Goal: Task Accomplishment & Management: Use online tool/utility

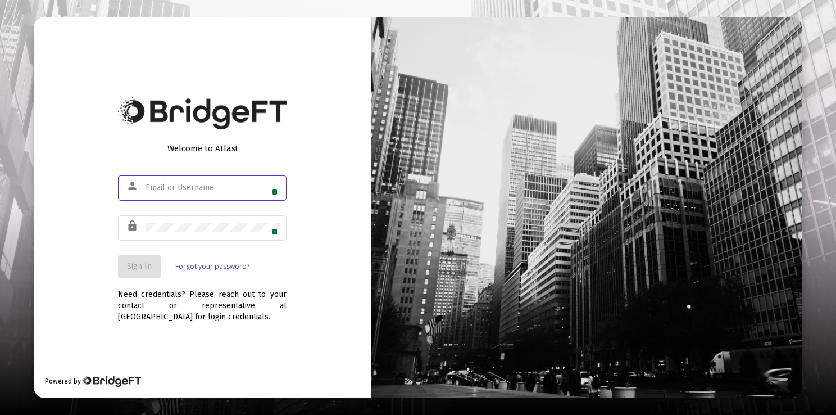
click at [187, 190] on input "text" at bounding box center [212, 187] width 135 height 9
type input "[PERSON_NAME][EMAIL_ADDRESS][DOMAIN_NAME]"
click at [137, 266] on span "Sign In" at bounding box center [139, 266] width 25 height 10
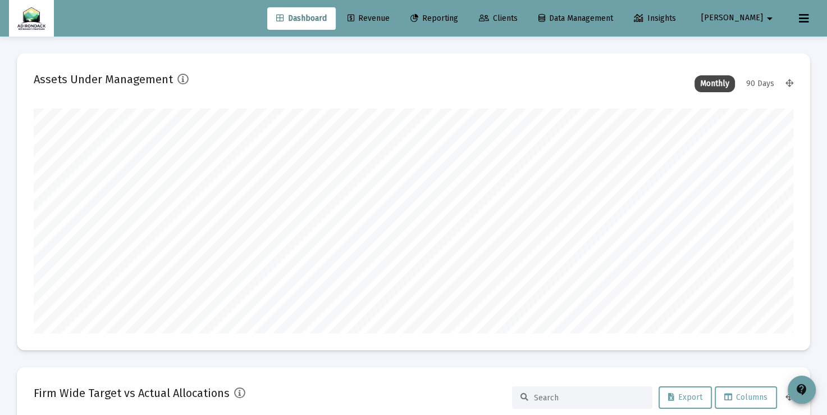
scroll to position [225, 759]
type input "[DATE]"
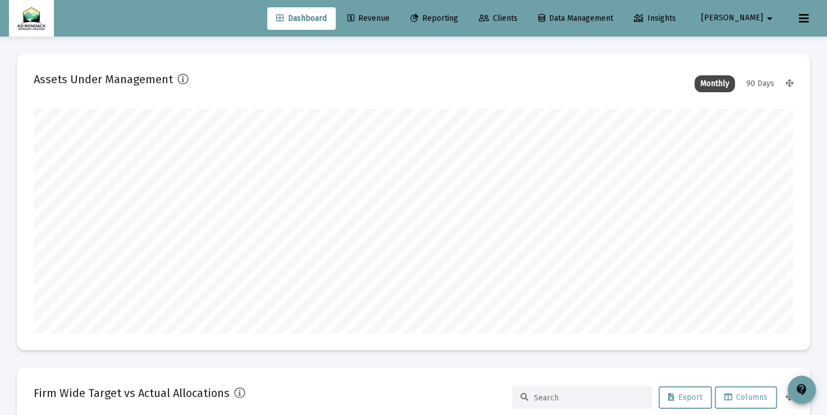
click at [390, 21] on span "Revenue" at bounding box center [369, 18] width 42 height 10
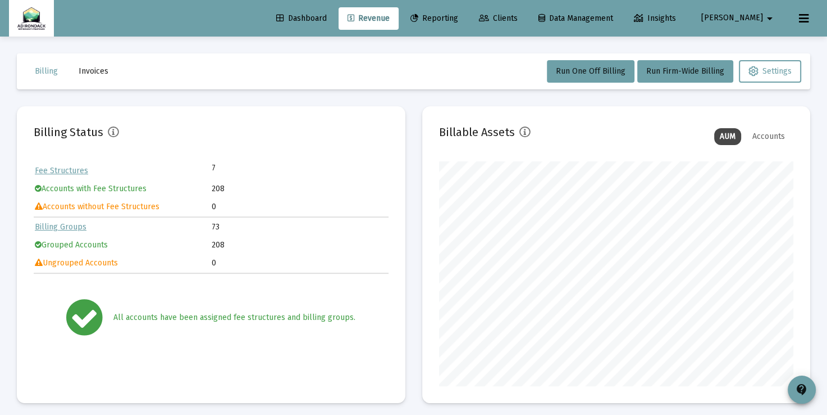
scroll to position [225, 355]
click at [668, 75] on span "Run Firm-Wide Billing" at bounding box center [686, 71] width 78 height 10
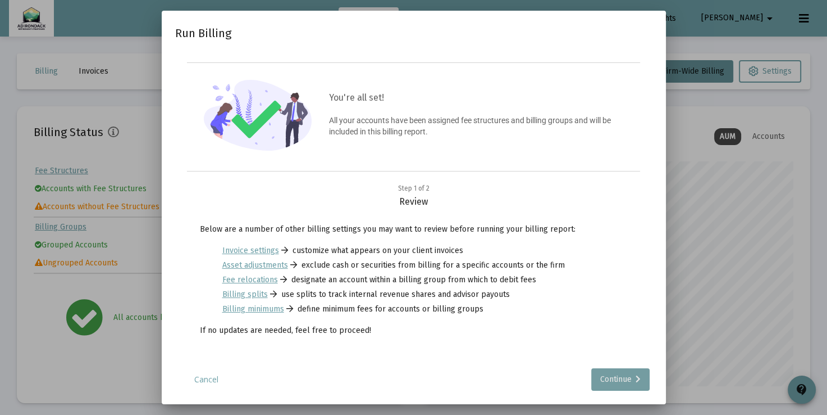
click at [604, 377] on div "Continue" at bounding box center [620, 379] width 40 height 22
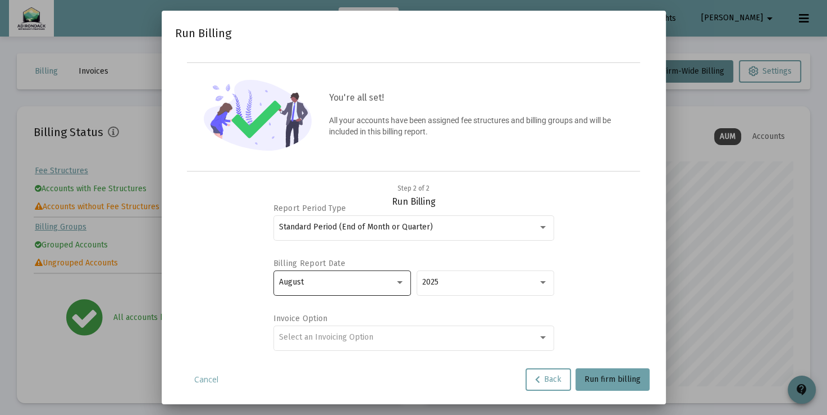
click at [402, 281] on div at bounding box center [400, 282] width 6 height 3
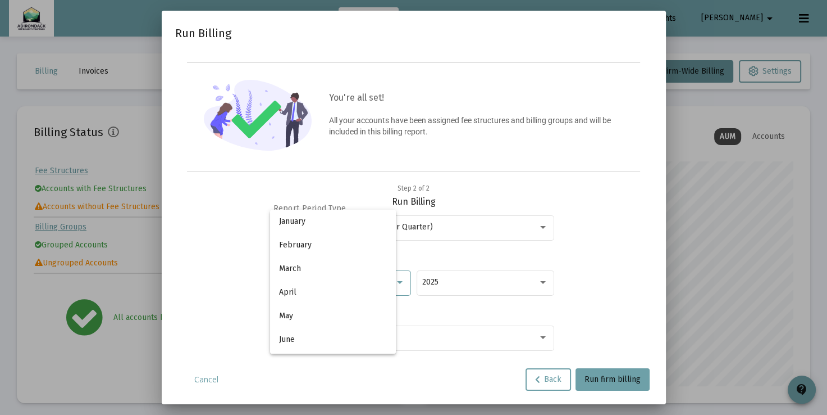
scroll to position [105, 0]
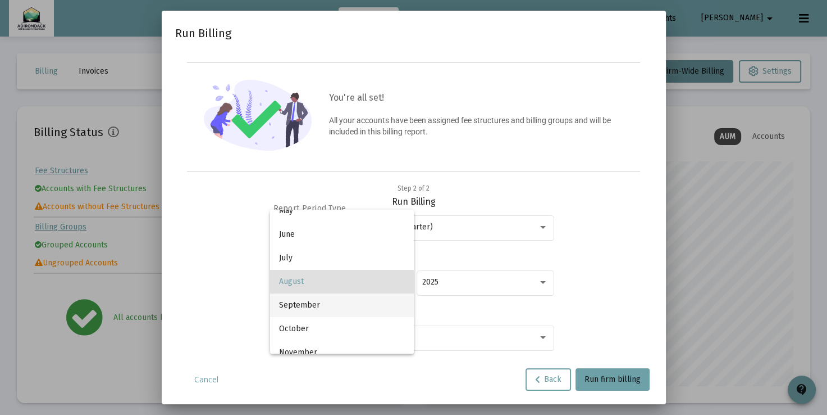
click at [372, 308] on span "September" at bounding box center [342, 305] width 126 height 24
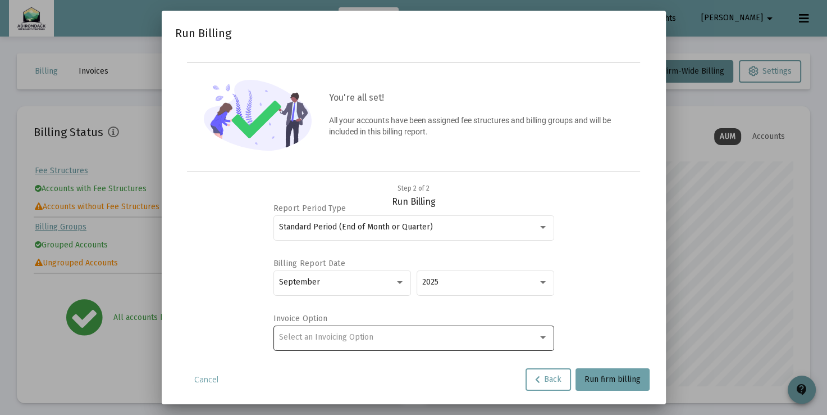
click at [548, 335] on div "Select an Invoicing Option" at bounding box center [414, 337] width 281 height 28
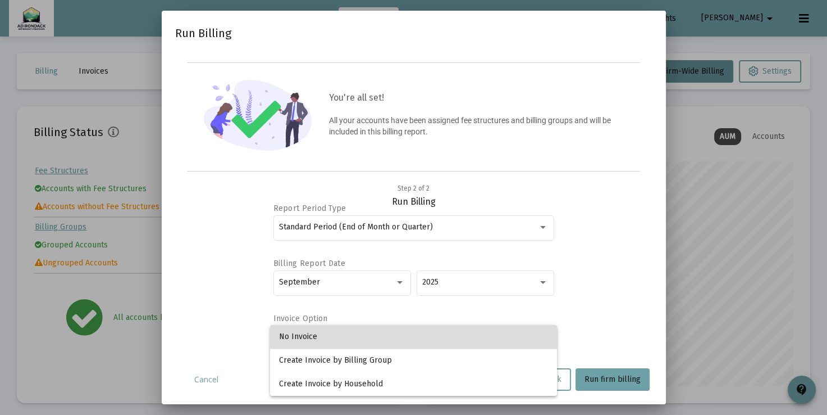
click at [483, 332] on span "No Invoice" at bounding box center [413, 337] width 269 height 24
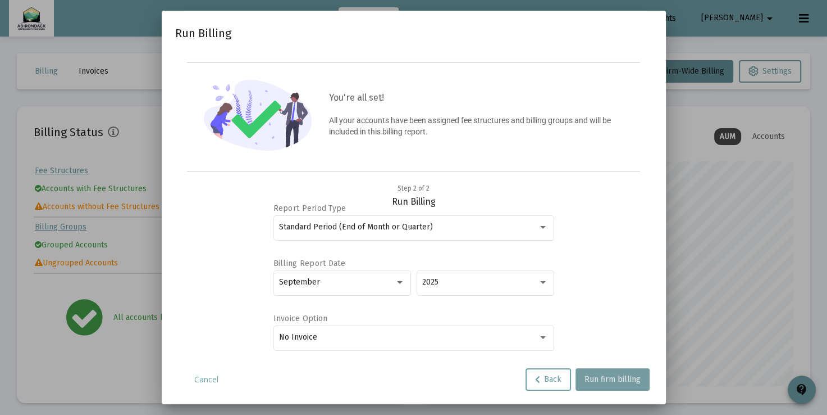
click at [622, 376] on span "Run firm billing" at bounding box center [613, 379] width 56 height 10
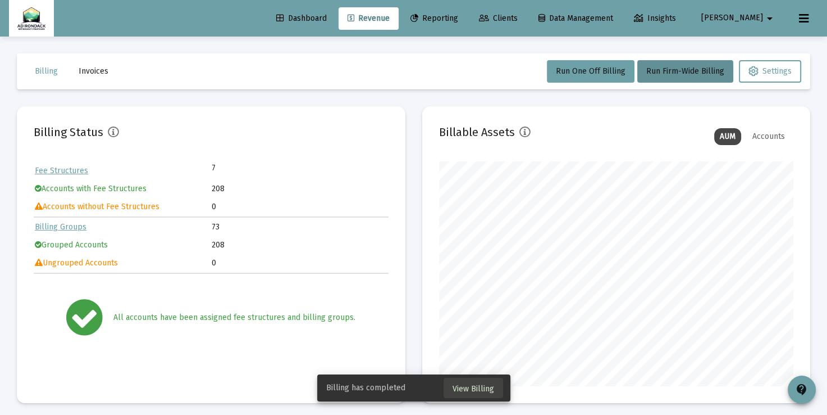
click at [463, 391] on span "View Billing" at bounding box center [474, 389] width 42 height 10
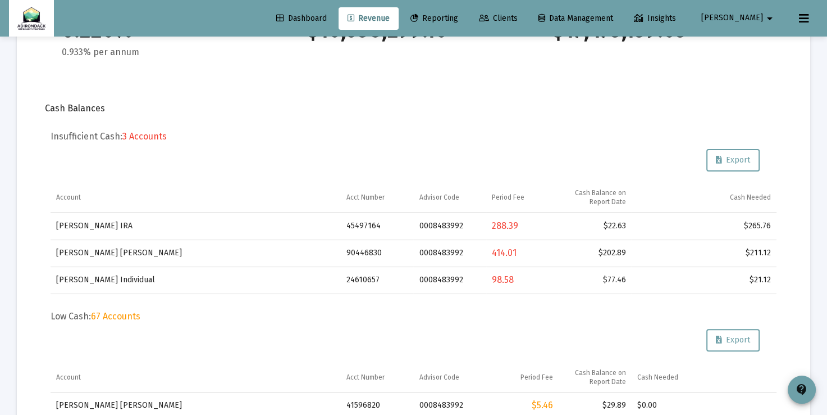
scroll to position [270, 0]
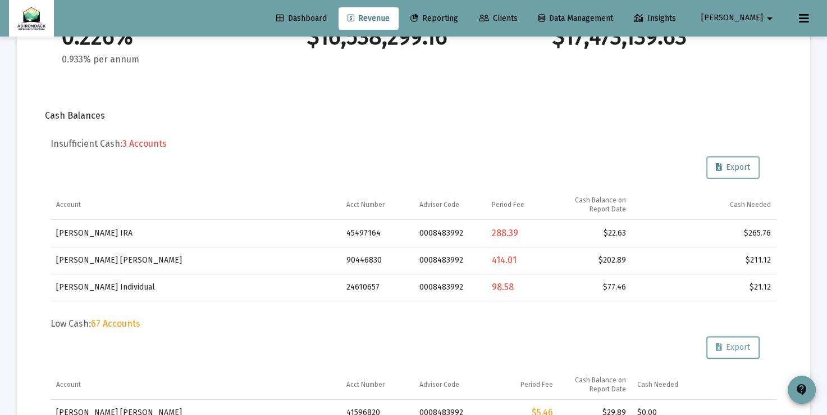
click at [740, 165] on span "Export" at bounding box center [733, 167] width 34 height 10
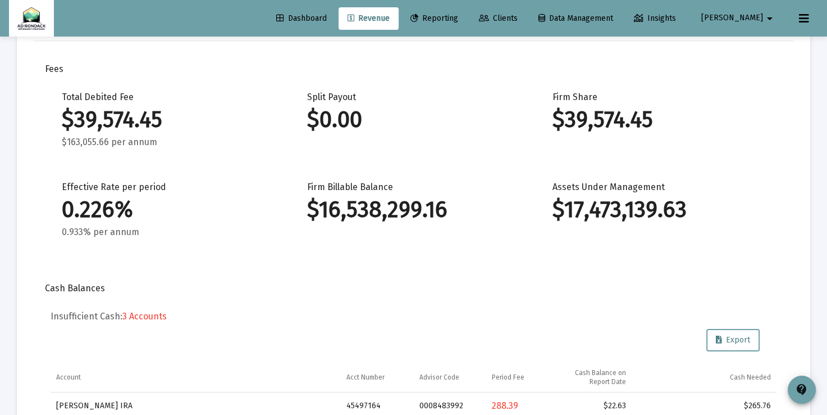
scroll to position [0, 0]
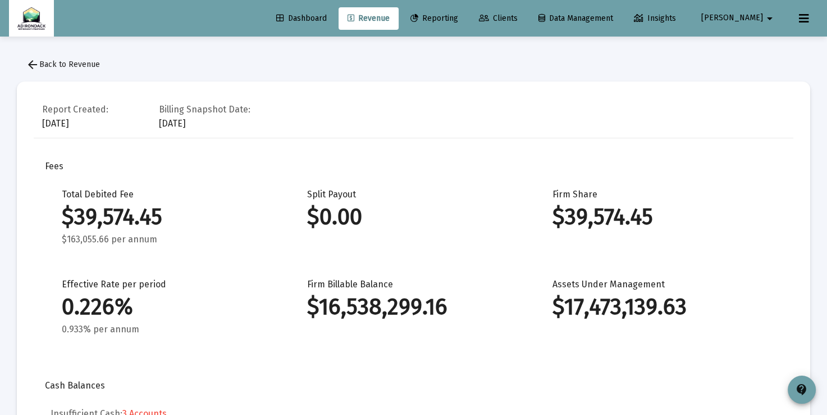
click at [763, 16] on mat-icon "arrow_drop_down" at bounding box center [769, 18] width 13 height 22
click at [753, 74] on button "Logout" at bounding box center [758, 74] width 67 height 27
